Goal: Task Accomplishment & Management: Manage account settings

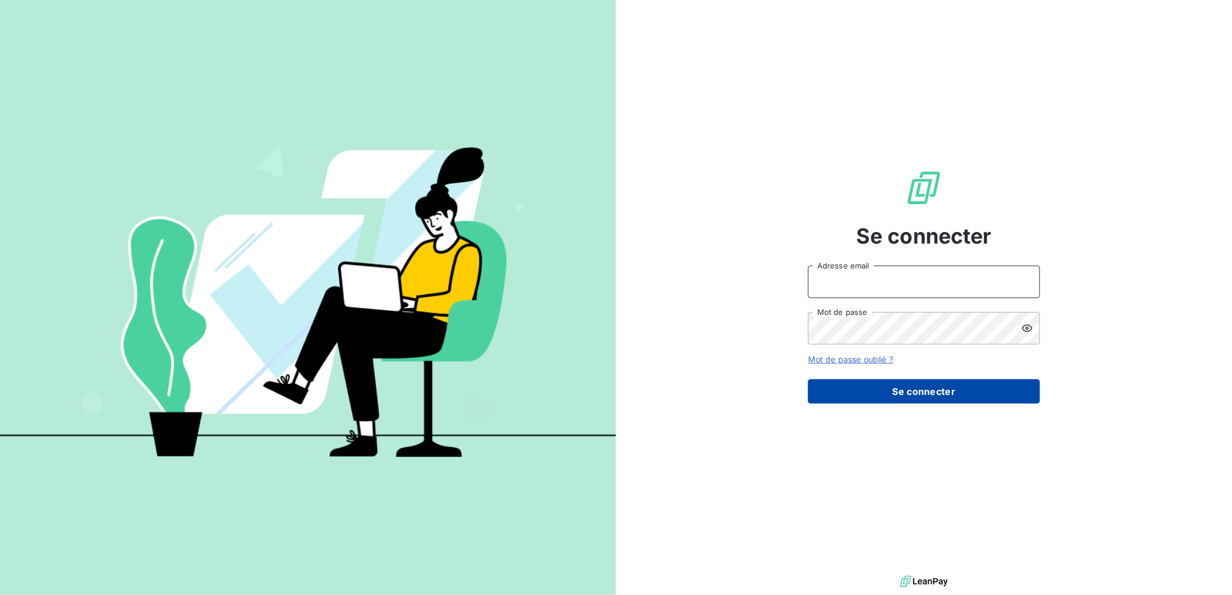
type input "[PERSON_NAME][EMAIL_ADDRESS][DOMAIN_NAME]"
click at [860, 387] on button "Se connecter" at bounding box center [924, 391] width 232 height 24
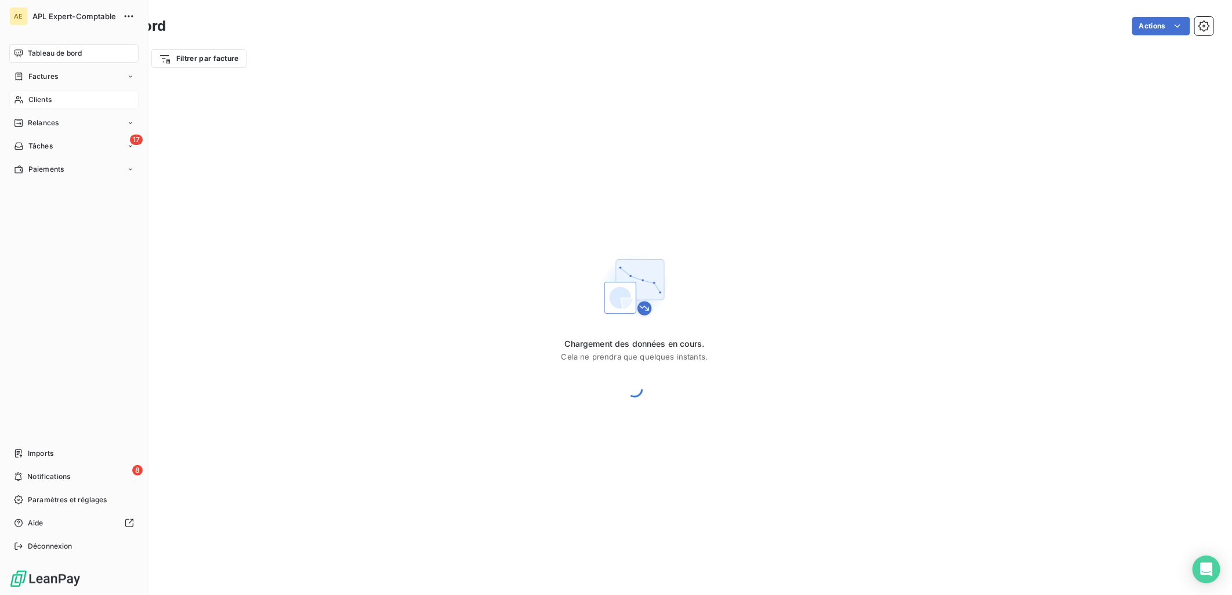
click at [37, 100] on span "Clients" at bounding box center [39, 100] width 23 height 10
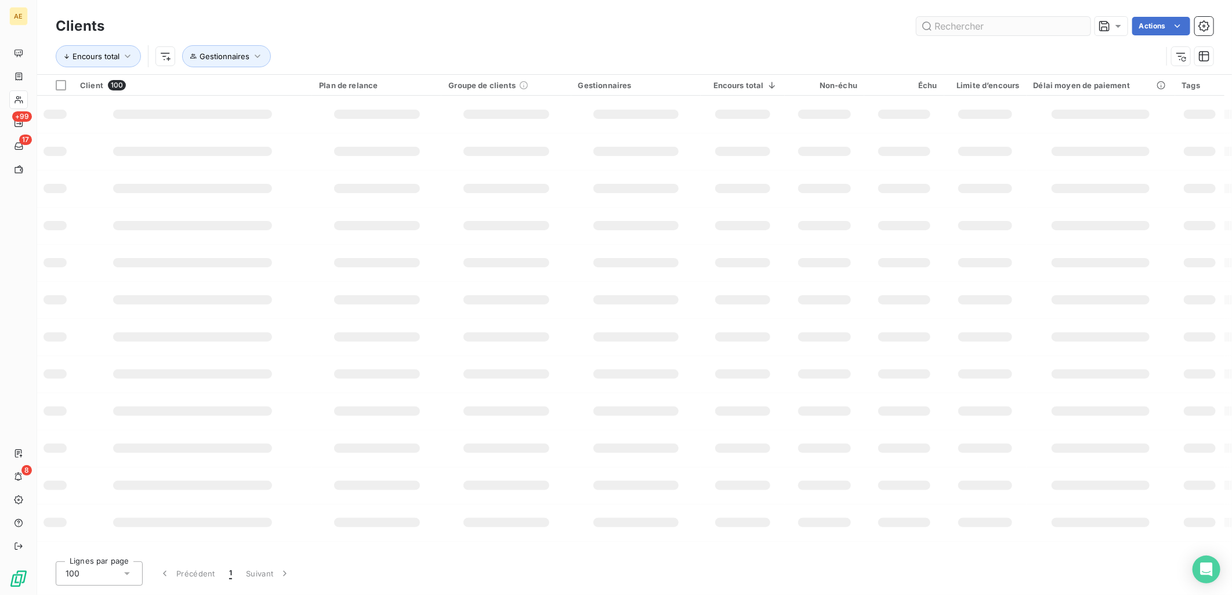
click at [1011, 27] on input "text" at bounding box center [1004, 26] width 174 height 19
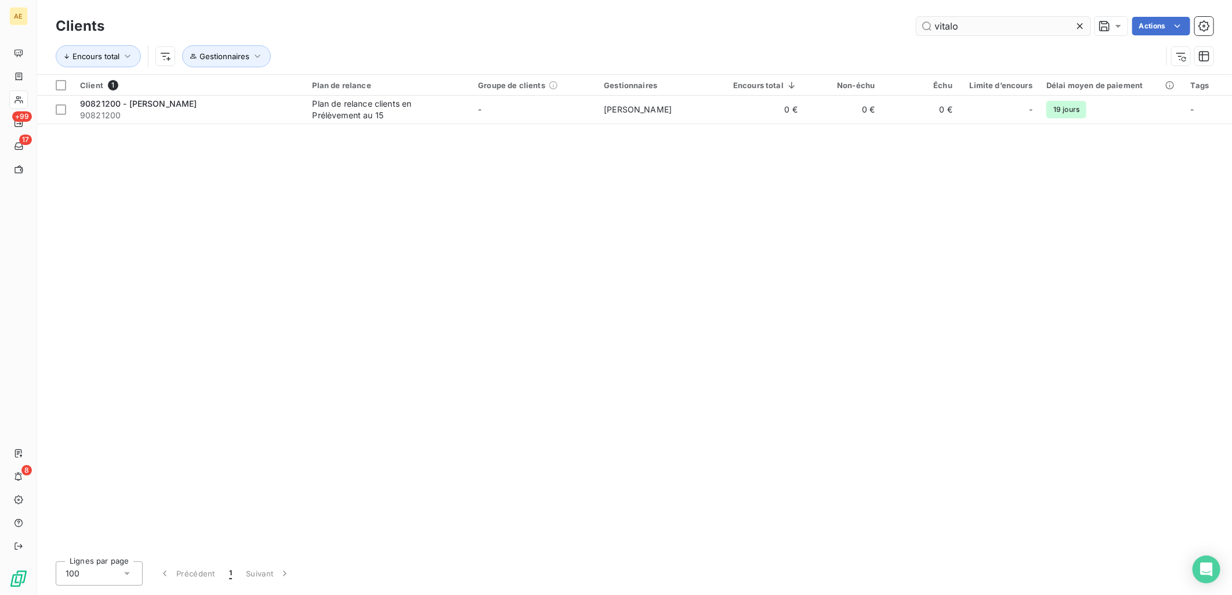
type input "vitalo"
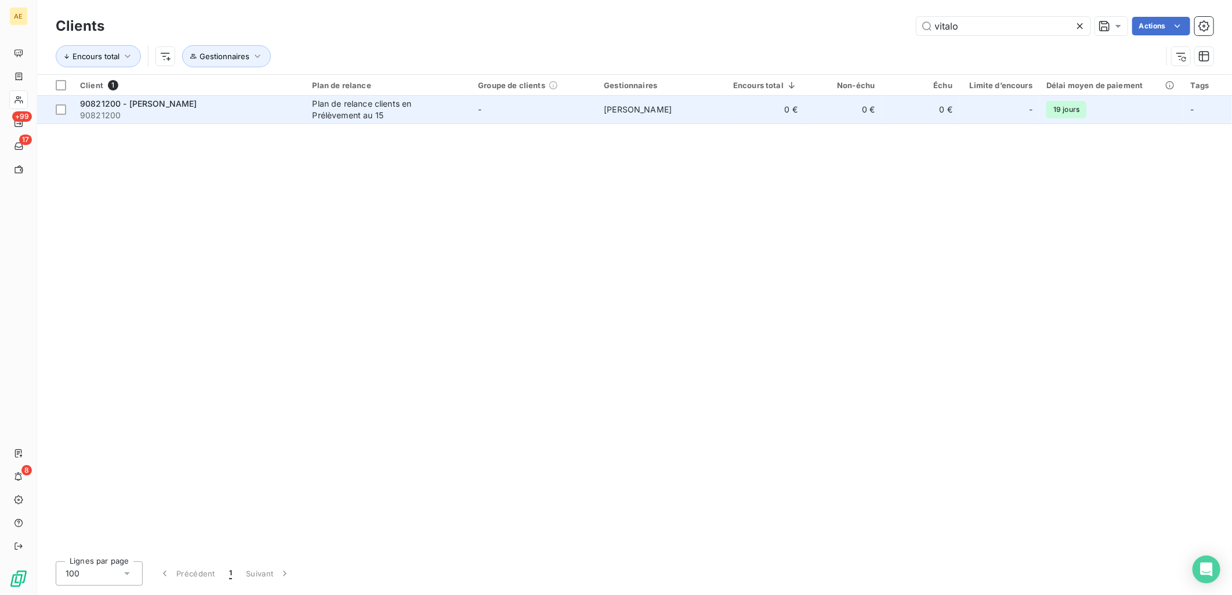
click at [384, 107] on div "Plan de relance clients en Prélèvement au 15" at bounding box center [385, 109] width 145 height 23
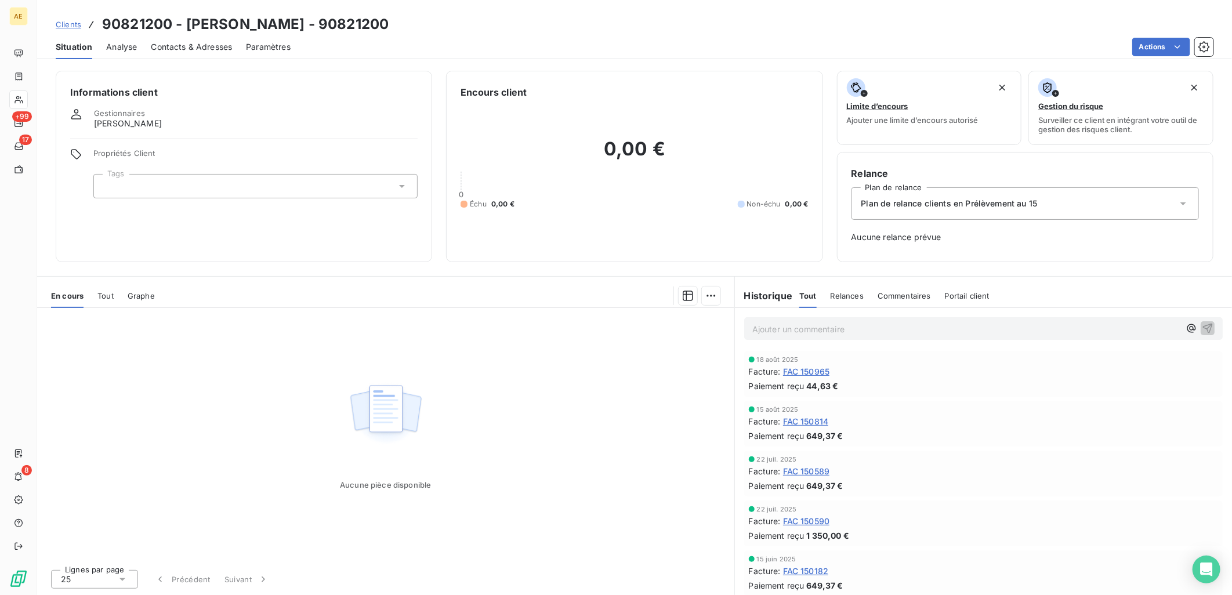
click at [819, 466] on span "FAC 150589" at bounding box center [806, 471] width 47 height 12
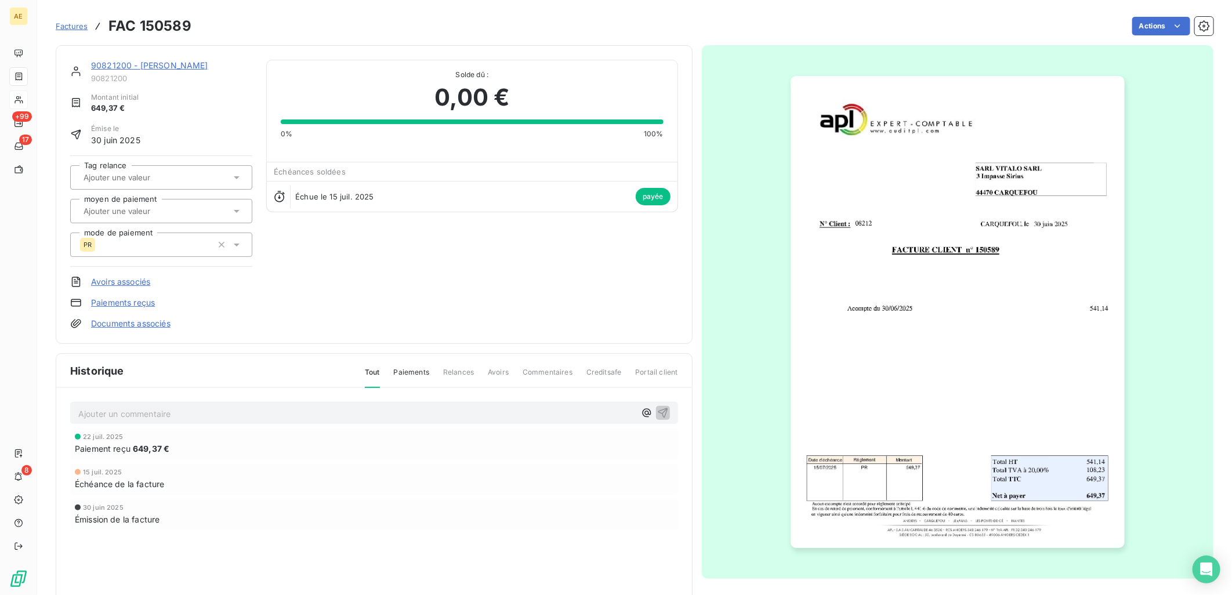
click at [940, 313] on img "button" at bounding box center [958, 312] width 334 height 472
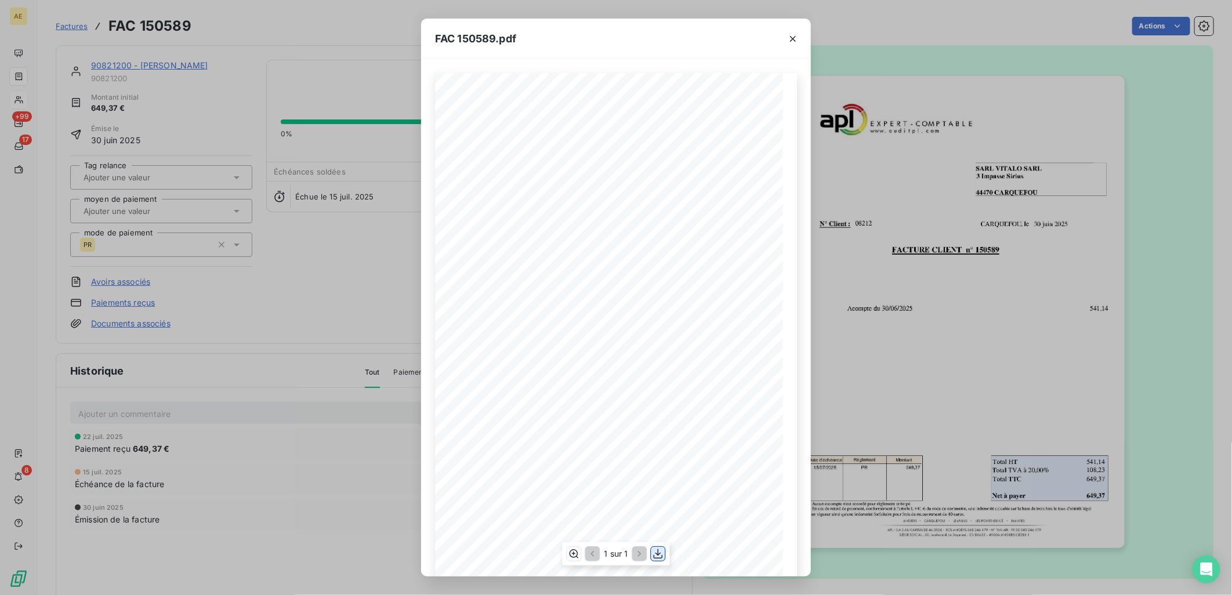
click at [662, 559] on icon "button" at bounding box center [659, 554] width 12 height 12
click at [796, 41] on icon "button" at bounding box center [793, 39] width 12 height 12
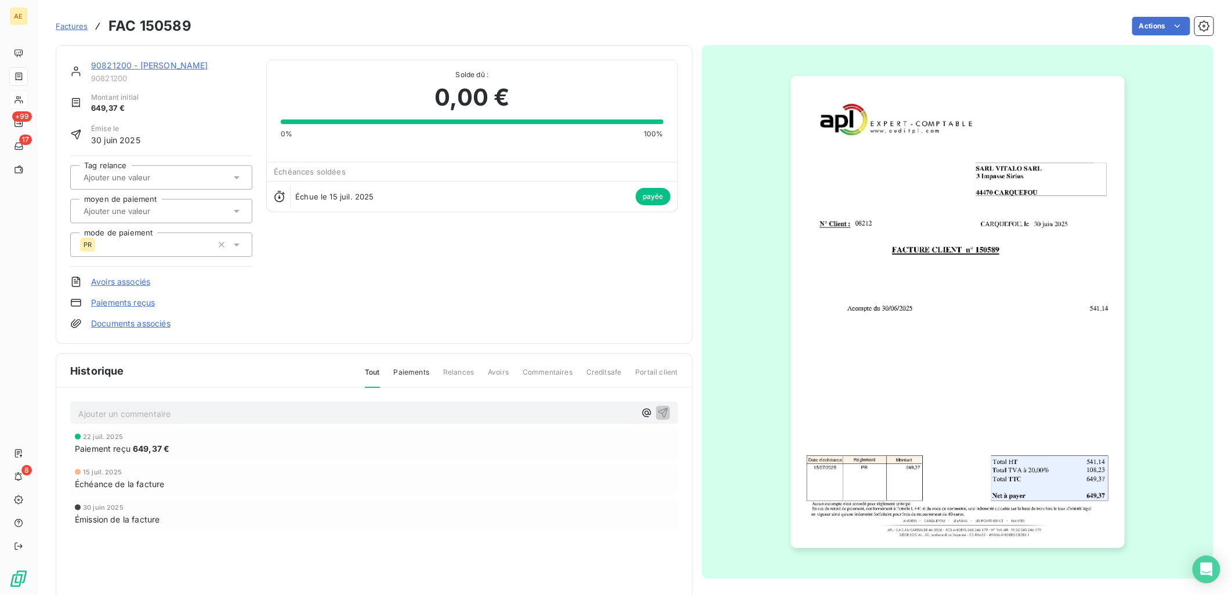
click at [165, 63] on link "90821200 - VITALO SARL" at bounding box center [149, 65] width 117 height 10
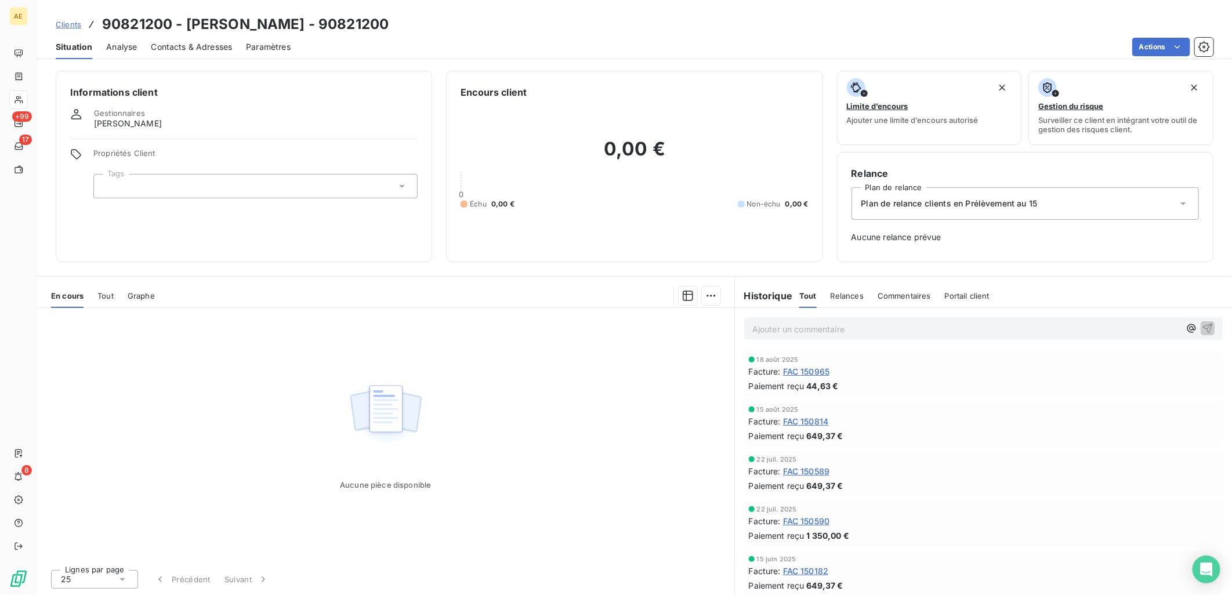
click at [216, 49] on span "Contacts & Adresses" at bounding box center [191, 47] width 81 height 12
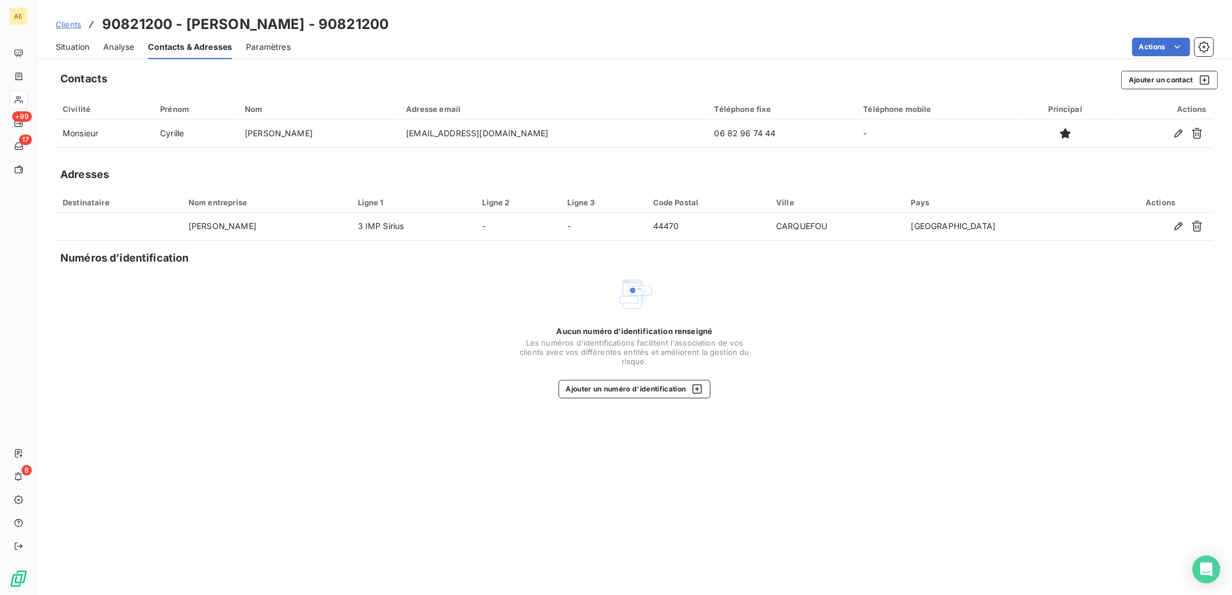
click at [78, 50] on span "Situation" at bounding box center [73, 47] width 34 height 12
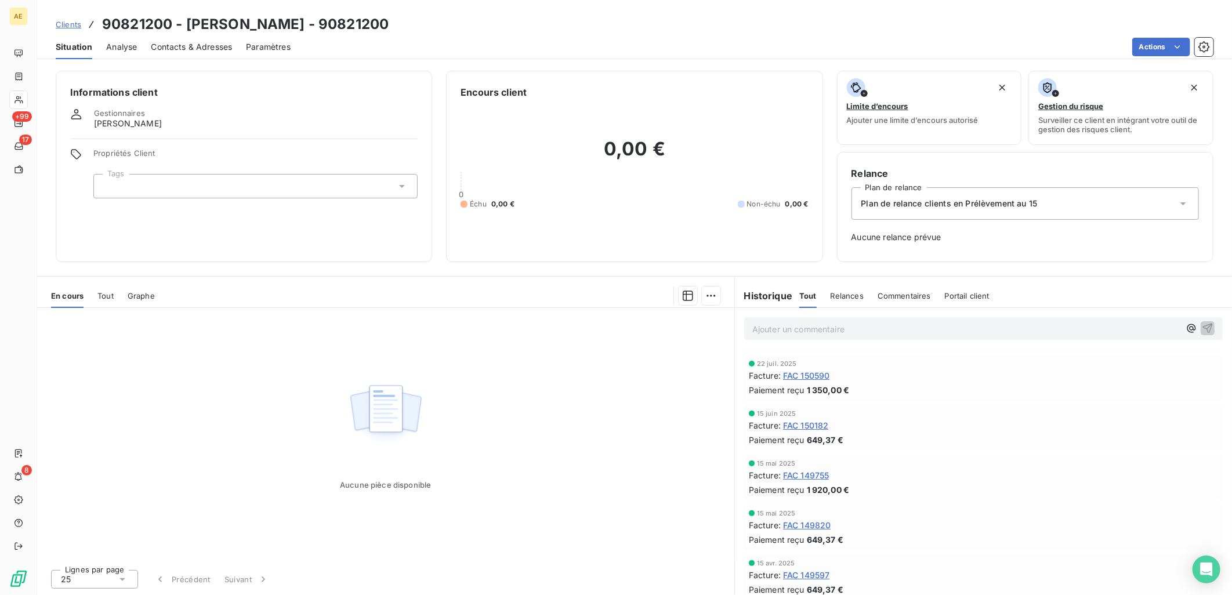
scroll to position [193, 0]
click at [805, 476] on span "FAC 149820" at bounding box center [807, 478] width 48 height 12
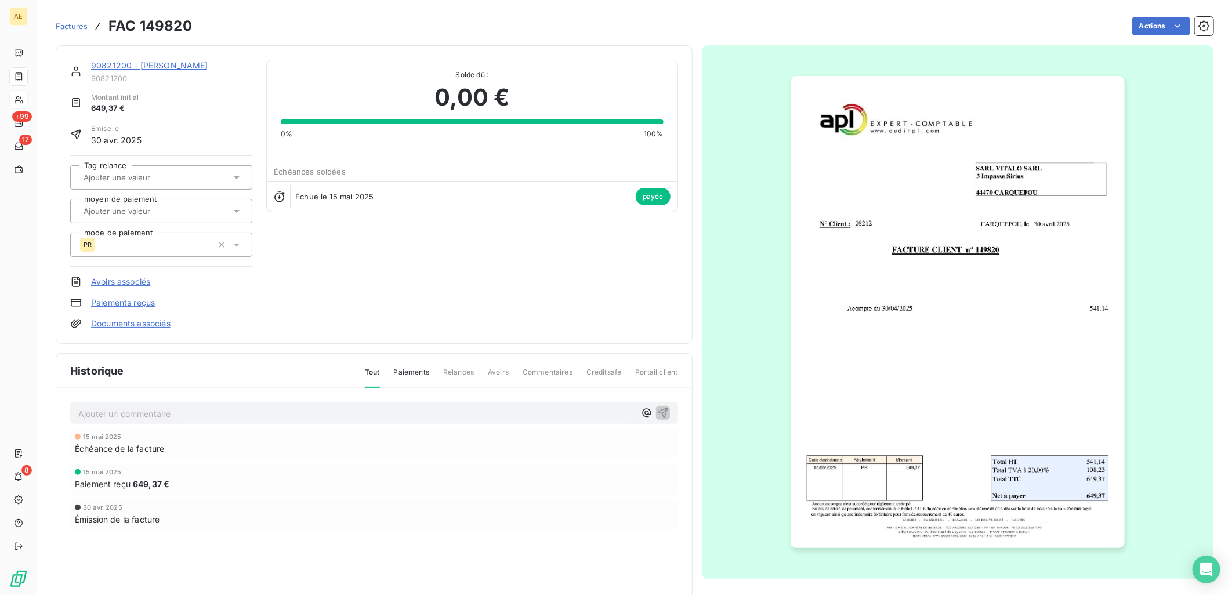
click at [956, 339] on img "button" at bounding box center [958, 312] width 334 height 472
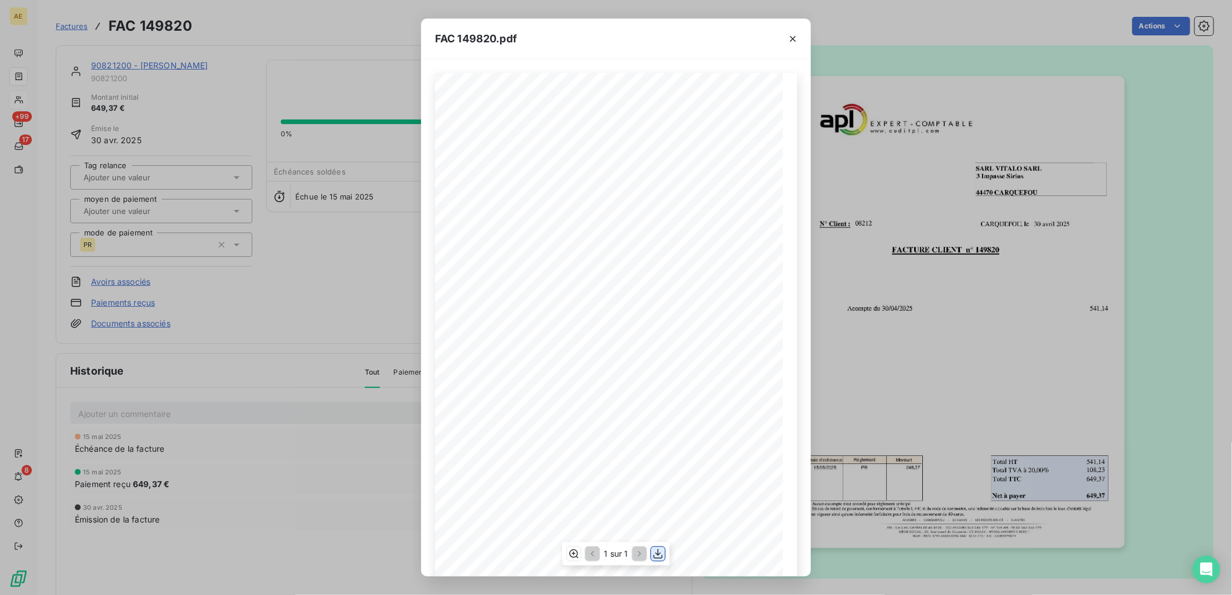
click at [657, 553] on icon "button" at bounding box center [659, 554] width 12 height 12
click at [789, 42] on icon "button" at bounding box center [793, 39] width 12 height 12
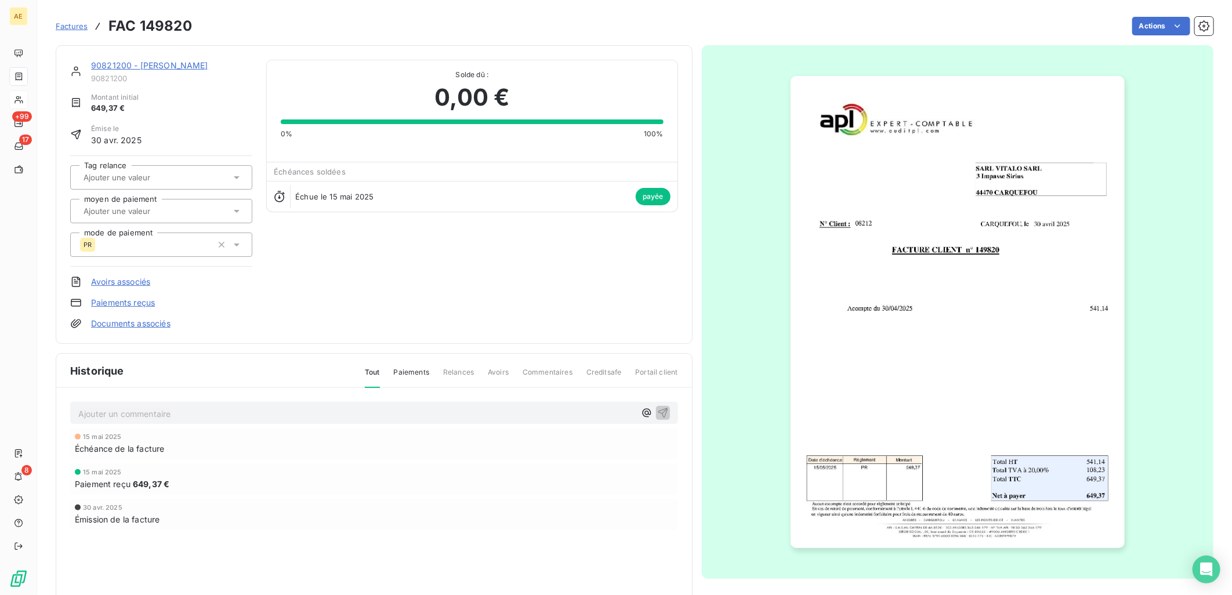
click at [143, 60] on link "90821200 - VITALO SARL" at bounding box center [149, 65] width 117 height 10
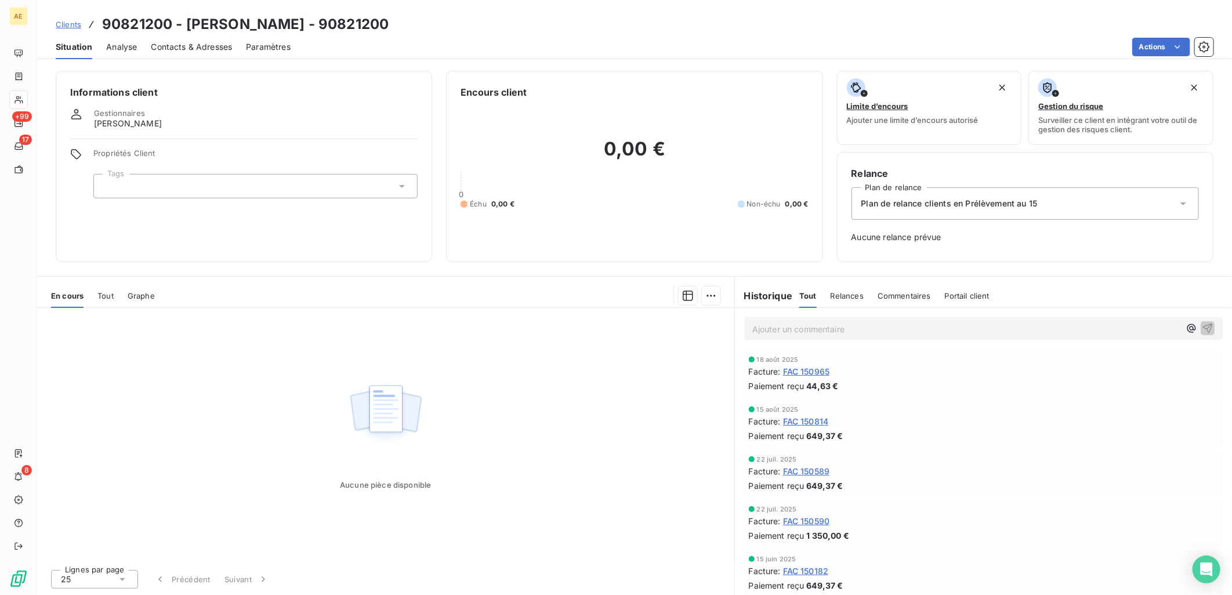
click at [216, 48] on span "Contacts & Adresses" at bounding box center [191, 47] width 81 height 12
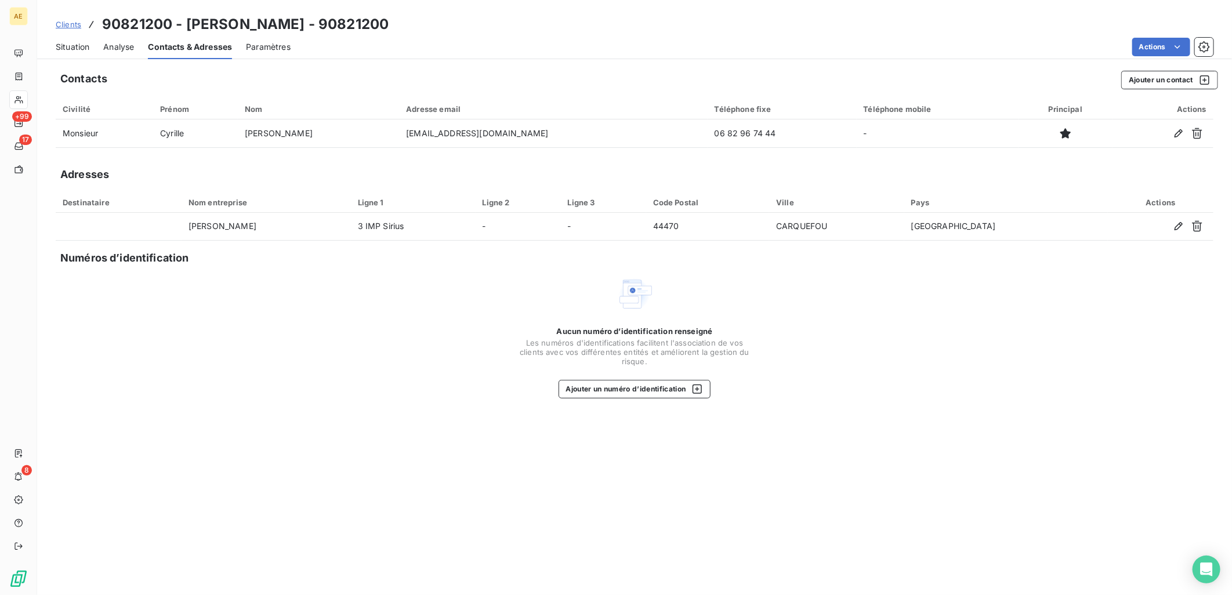
click at [66, 24] on span "Clients" at bounding box center [69, 24] width 26 height 9
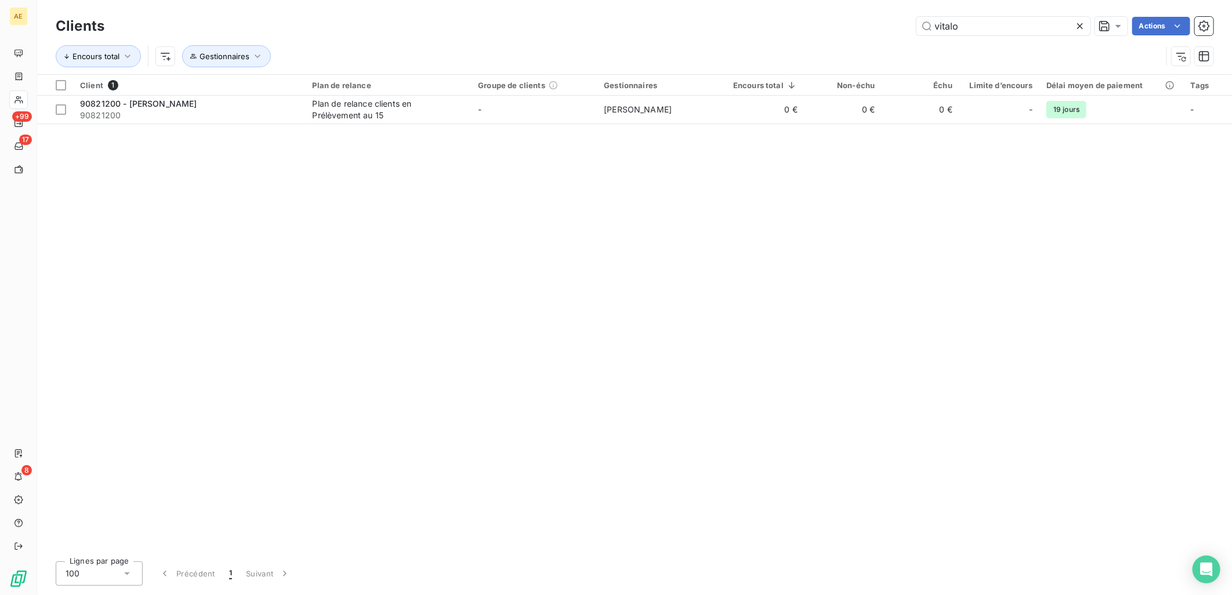
drag, startPoint x: 967, startPoint y: 24, endPoint x: 811, endPoint y: 30, distance: 156.7
click at [813, 30] on div "vitalo Actions" at bounding box center [665, 26] width 1095 height 19
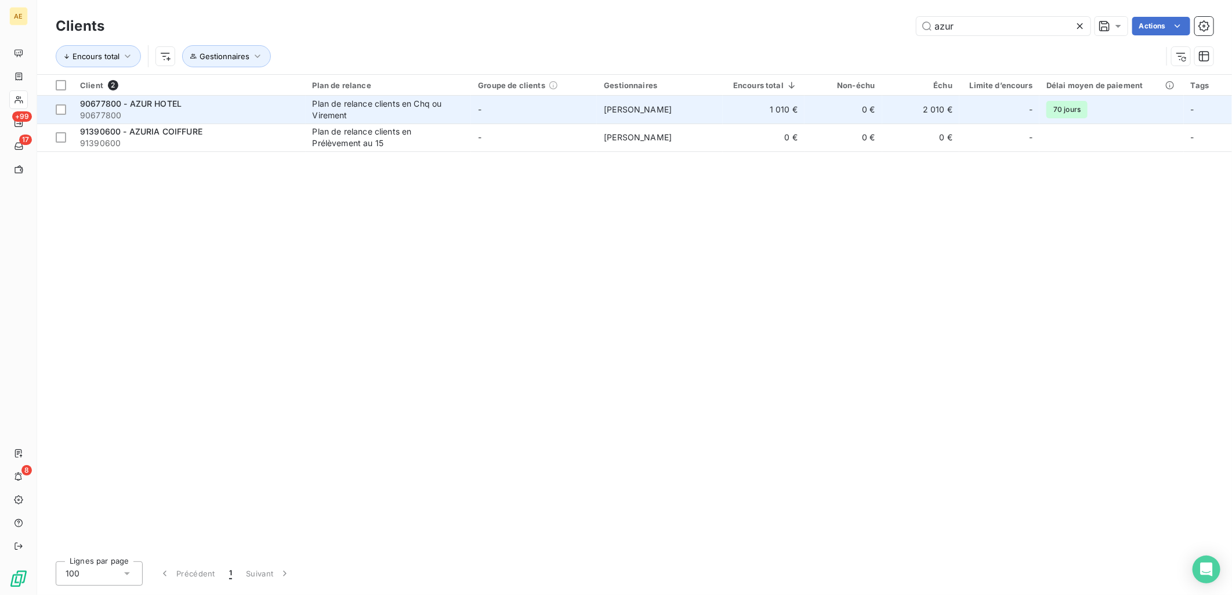
type input "azur"
click at [273, 113] on span "90677800" at bounding box center [189, 116] width 219 height 12
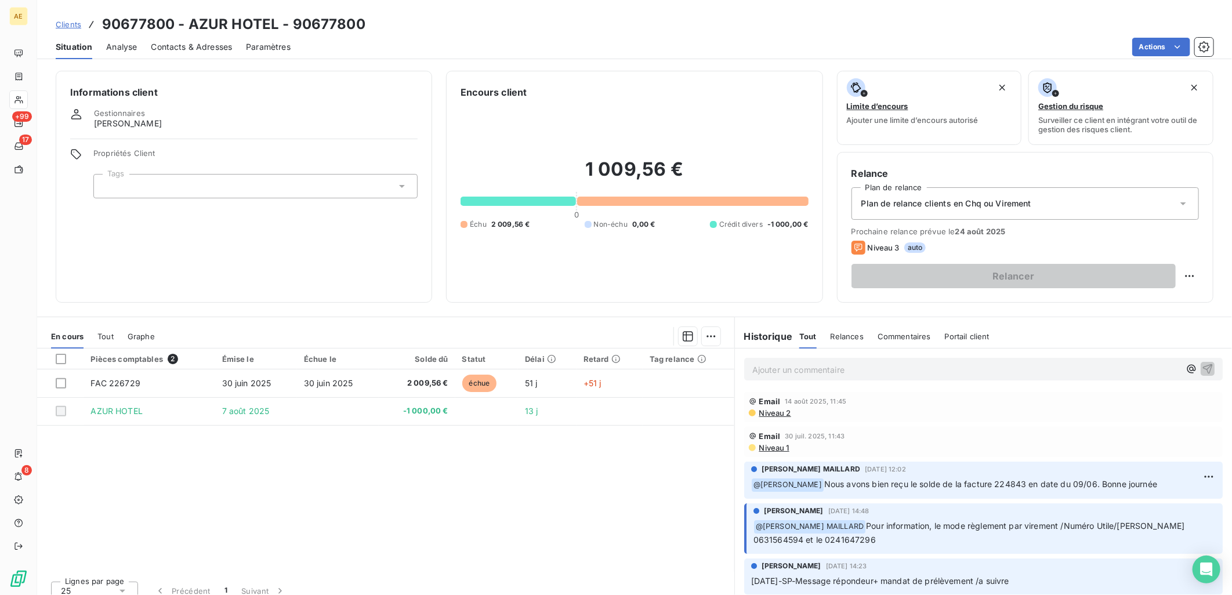
click at [72, 20] on span "Clients" at bounding box center [69, 24] width 26 height 9
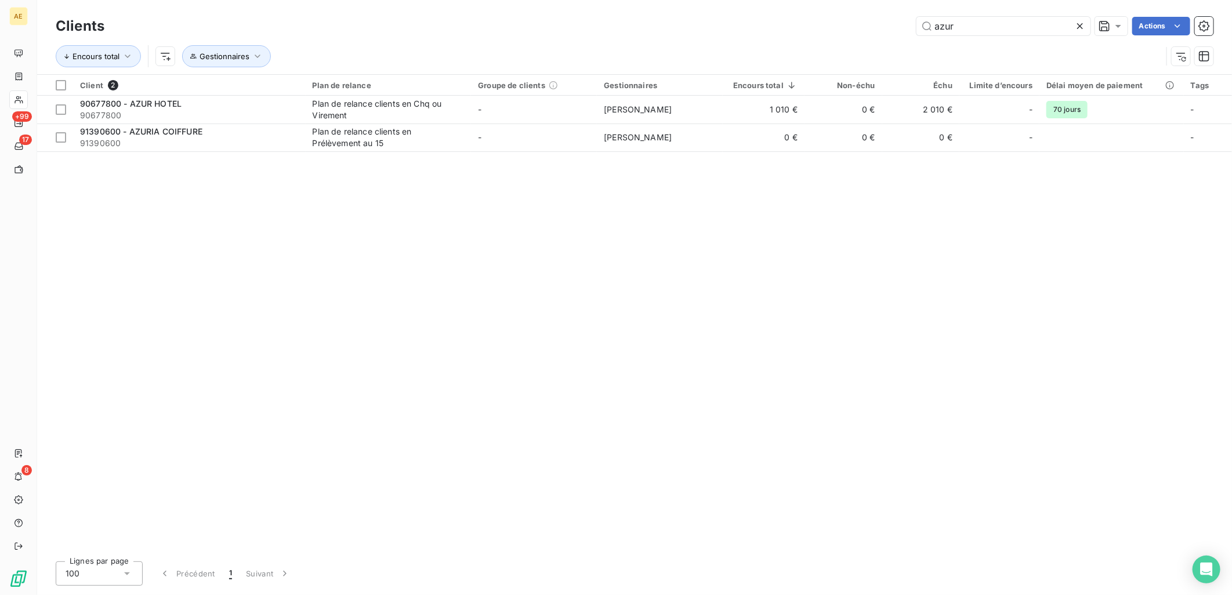
drag, startPoint x: 1025, startPoint y: 23, endPoint x: 866, endPoint y: 26, distance: 159.0
click at [866, 26] on div "azur Actions" at bounding box center [665, 26] width 1095 height 19
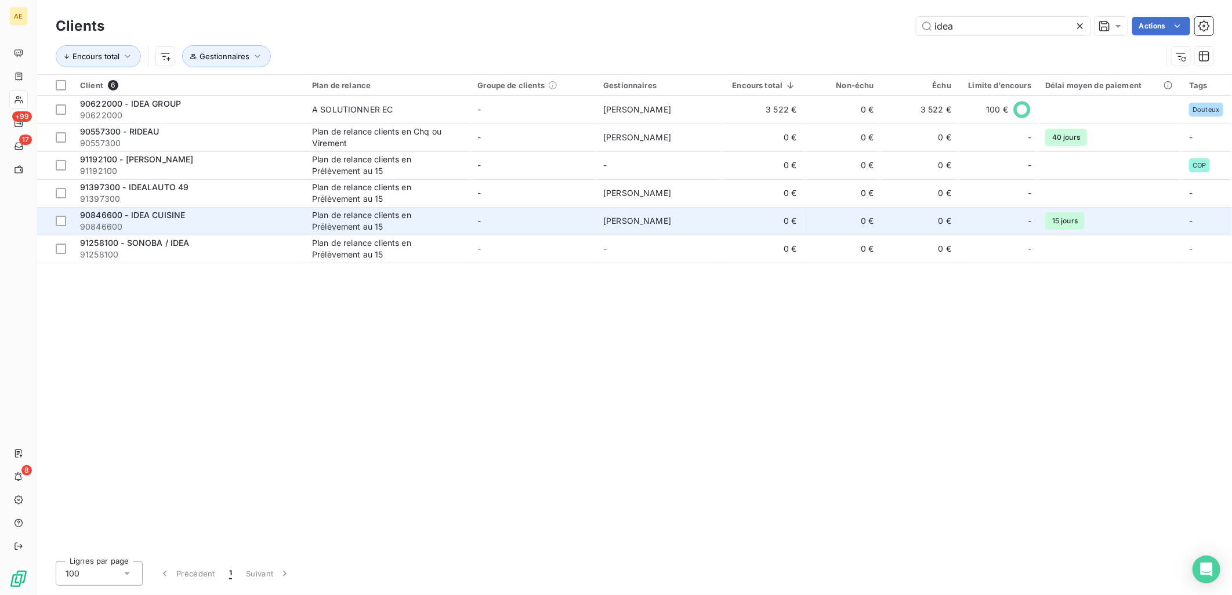
type input "idea"
click at [254, 216] on div "90846600 - IDEA CUISINE" at bounding box center [189, 215] width 218 height 12
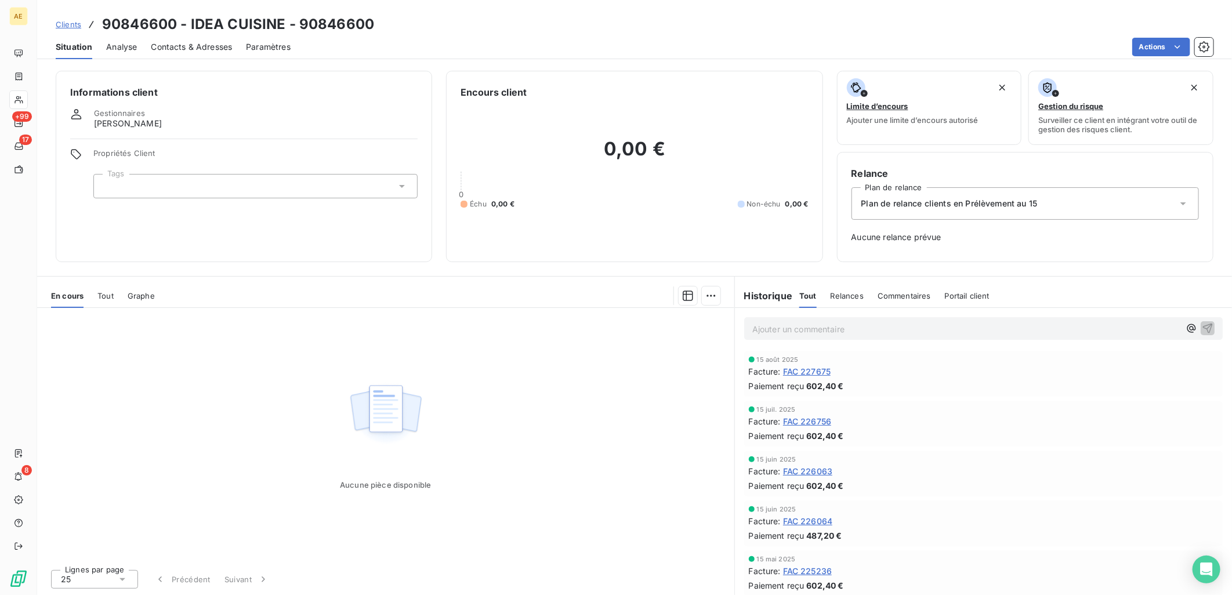
click at [57, 25] on span "Clients" at bounding box center [69, 24] width 26 height 9
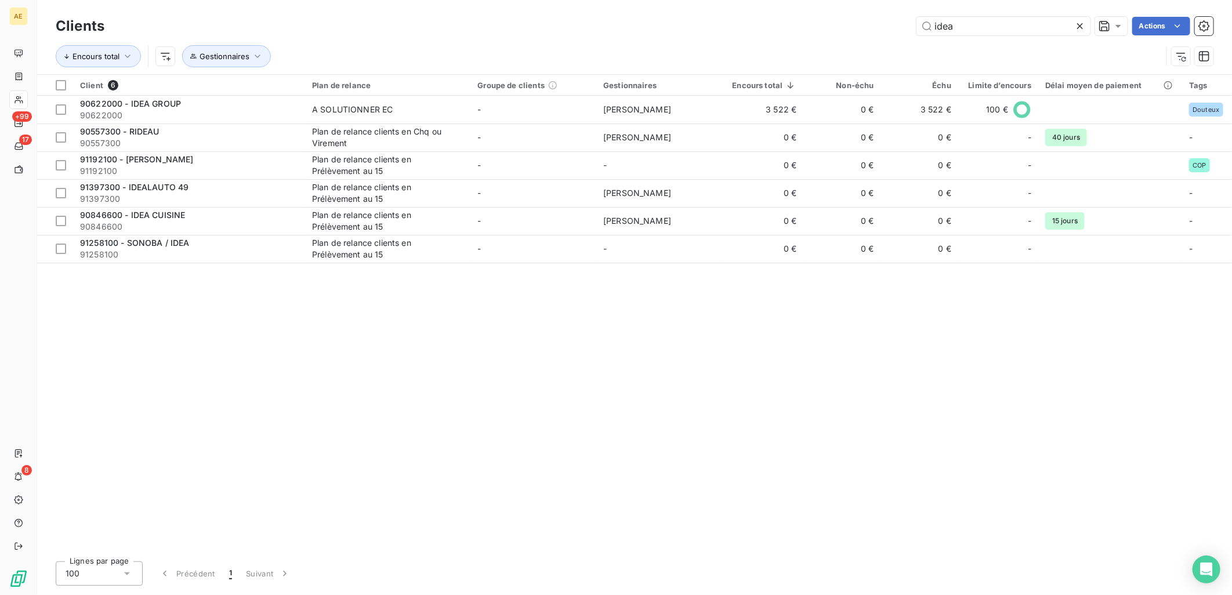
drag, startPoint x: 1027, startPoint y: 35, endPoint x: 723, endPoint y: 44, distance: 304.1
click at [723, 44] on div "Clients idea Actions Encours total Gestionnaires" at bounding box center [635, 44] width 1158 height 60
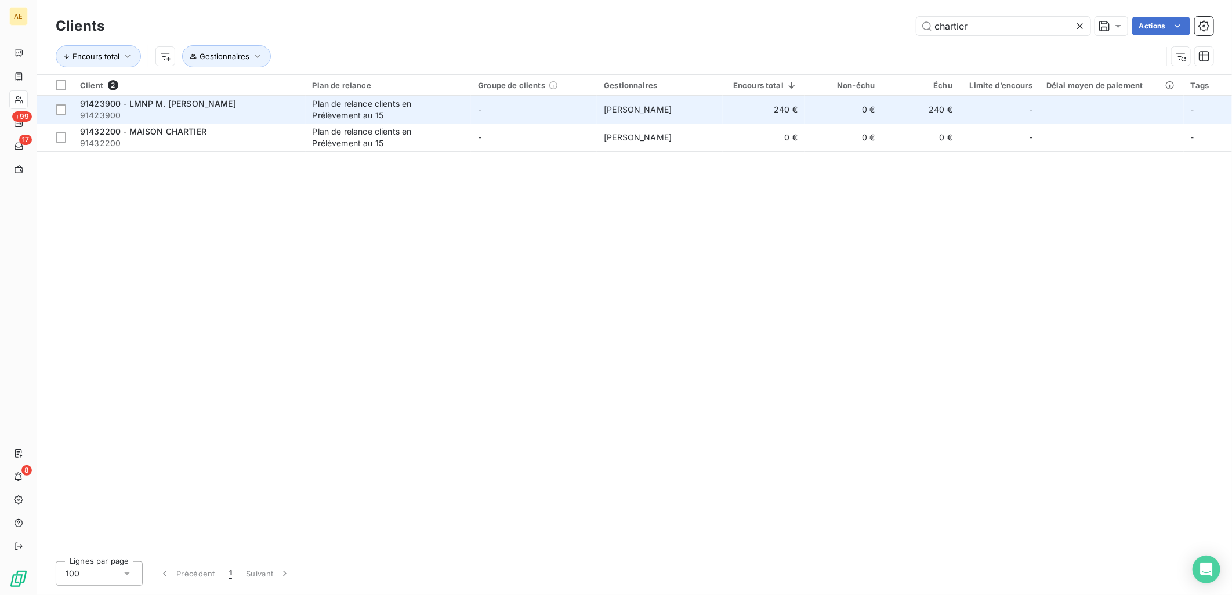
type input "chartier"
click at [309, 113] on td "Plan de relance clients en Prélèvement au 15" at bounding box center [389, 110] width 166 height 28
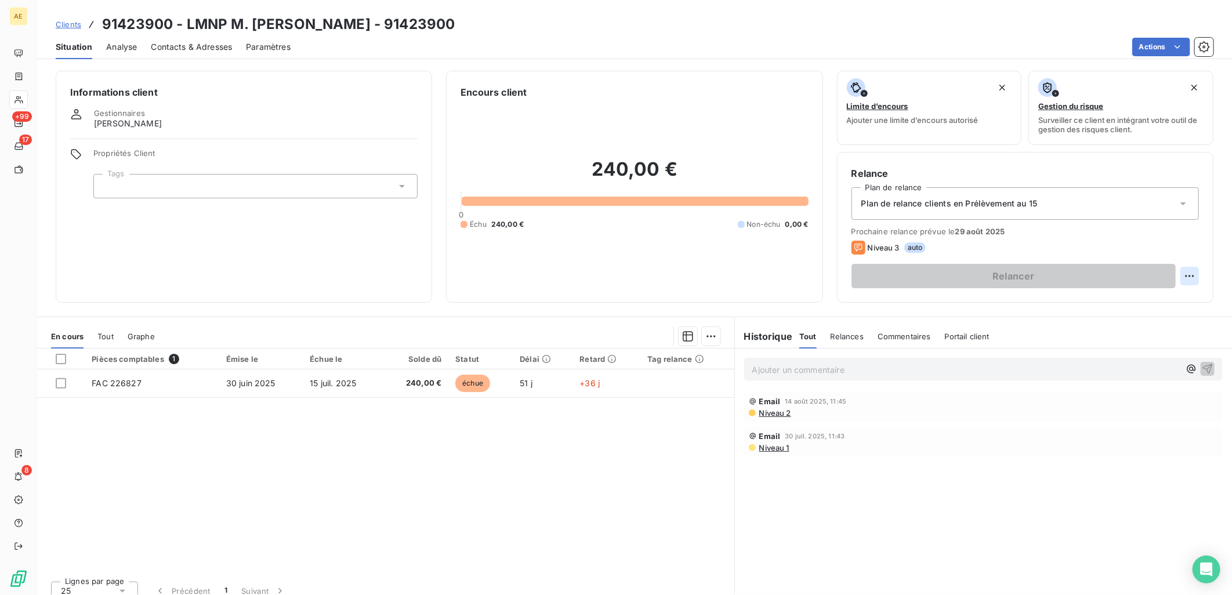
click at [1185, 275] on html "AE +99 17 8 Clients 91423900 - LMNP M. CHARTIER THIERRY - 91423900 Situation An…" at bounding box center [616, 297] width 1232 height 595
click at [1166, 299] on div "Replanifier cette action" at bounding box center [1132, 301] width 104 height 19
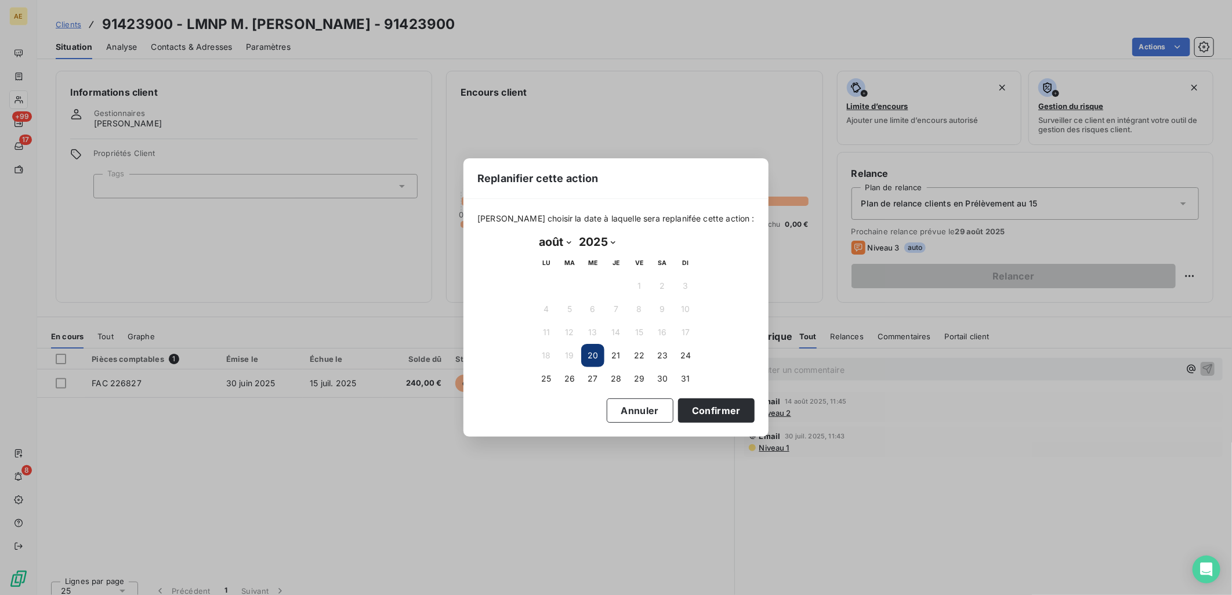
click at [567, 241] on select "janvier février mars avril mai juin juillet août septembre octobre novembre déc…" at bounding box center [555, 242] width 40 height 19
select select "8"
click at [535, 233] on select "janvier février mars avril mai juin juillet août septembre octobre novembre déc…" at bounding box center [555, 242] width 40 height 19
click at [570, 375] on button "30" at bounding box center [569, 378] width 23 height 23
click at [714, 412] on button "Confirmer" at bounding box center [716, 411] width 77 height 24
